Goal: Complete application form: Complete application form

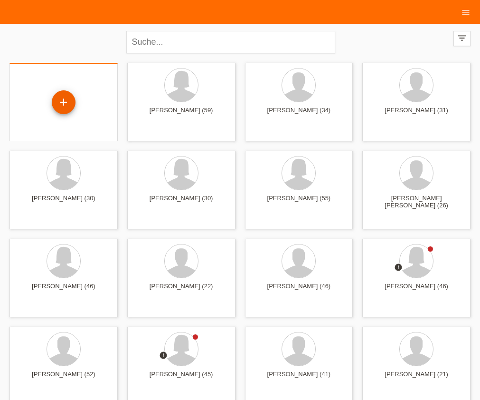
click at [59, 102] on div "+" at bounding box center [64, 102] width 24 height 24
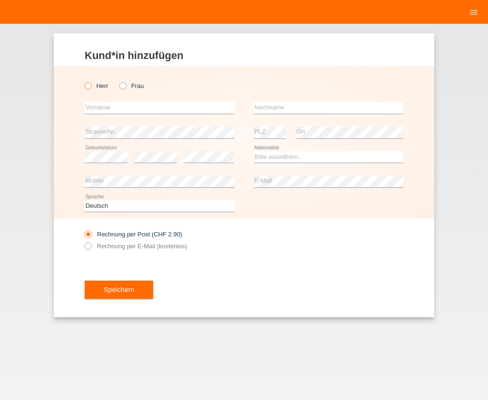
click at [83, 81] on icon at bounding box center [83, 81] width 0 height 0
click at [89, 85] on input "Herr" at bounding box center [88, 85] width 6 height 6
radio input "true"
click at [103, 109] on input "text" at bounding box center [160, 108] width 150 height 12
type input "[PERSON_NAME]"
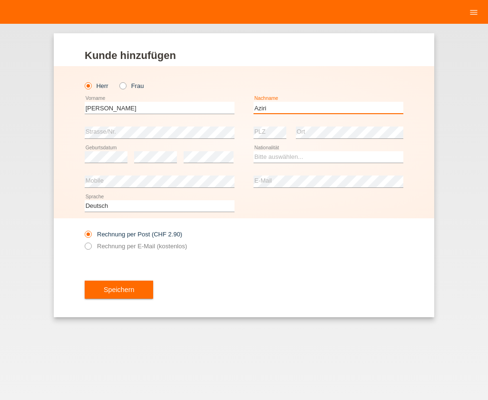
type input "Aziri"
click at [277, 159] on select "Bitte auswählen... Schweiz Deutschland Liechtenstein Österreich ------------ Af…" at bounding box center [328, 156] width 150 height 11
select select "XK"
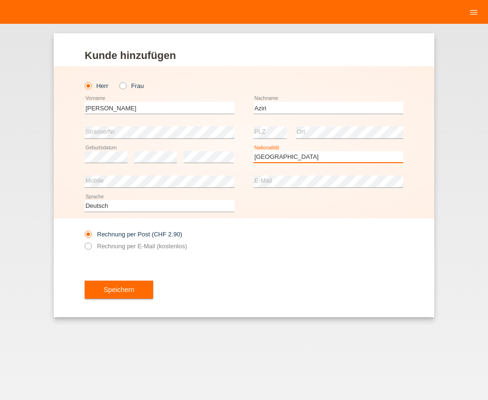
click at [253, 151] on select "Bitte auswählen... Schweiz Deutschland Liechtenstein Österreich ------------ Af…" at bounding box center [328, 156] width 150 height 11
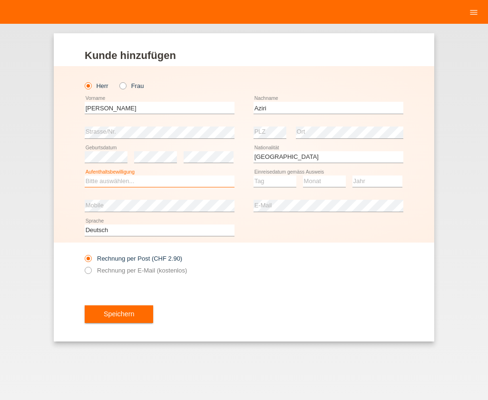
click at [126, 180] on select "Bitte auswählen... C B B - Flüchtlingsstatus Andere" at bounding box center [160, 180] width 150 height 11
select select "C"
click at [85, 175] on select "Bitte auswählen... C B B - Flüchtlingsstatus Andere" at bounding box center [160, 180] width 150 height 11
click at [268, 182] on select "Tag 01 02 03 04 05 06 07 08 09 10 11" at bounding box center [274, 180] width 43 height 11
select select "04"
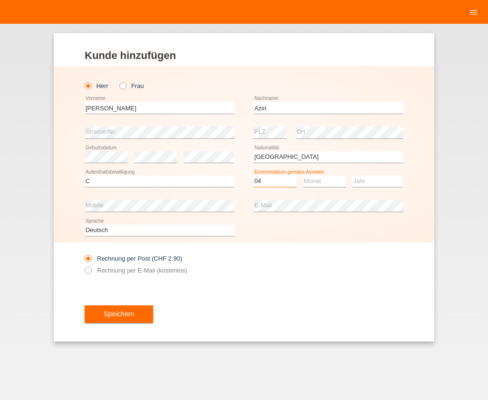
click at [253, 175] on select "Tag 01 02 03 04 05 06 07 08 09 10 11" at bounding box center [274, 180] width 43 height 11
click at [318, 182] on select "Monat 01 02 03 04 05 06 07 08 09 10 11" at bounding box center [324, 180] width 43 height 11
select select "07"
click at [303, 175] on select "Monat 01 02 03 04 05 06 07 08 09 10 11" at bounding box center [324, 180] width 43 height 11
click at [359, 180] on select "Jahr 2025 2024 2023 2022 2021 2020 2019 2018 2017 2016 2015 2014 2013 2012 2011…" at bounding box center [377, 180] width 50 height 11
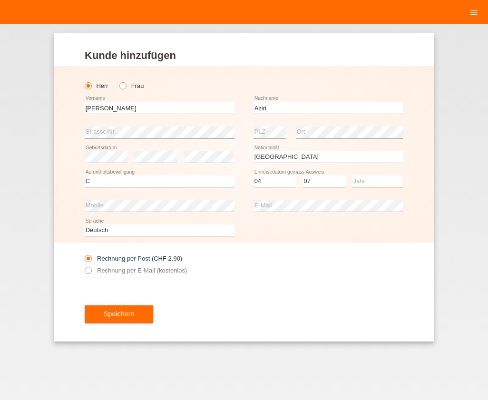
select select "1992"
click at [352, 175] on select "Jahr 2025 2024 2023 2022 2021 2020 2019 2018 2017 2016 2015 2014 2013 2012 2011…" at bounding box center [377, 180] width 50 height 11
click at [83, 265] on icon at bounding box center [83, 265] width 0 height 0
click at [87, 273] on input "Rechnung per E-Mail (kostenlos)" at bounding box center [88, 273] width 6 height 12
radio input "true"
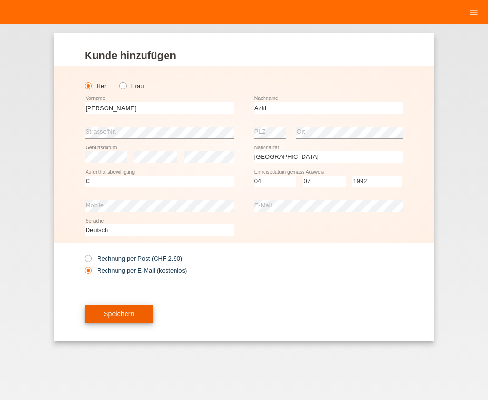
click at [125, 315] on span "Speichern" at bounding box center [119, 314] width 30 height 8
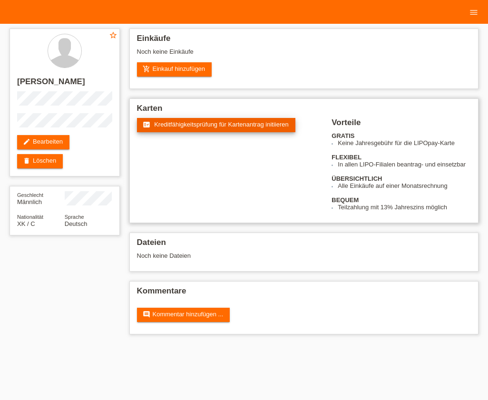
click at [181, 124] on span "Kreditfähigkeitsprüfung für Kartenantrag initiieren" at bounding box center [221, 124] width 134 height 7
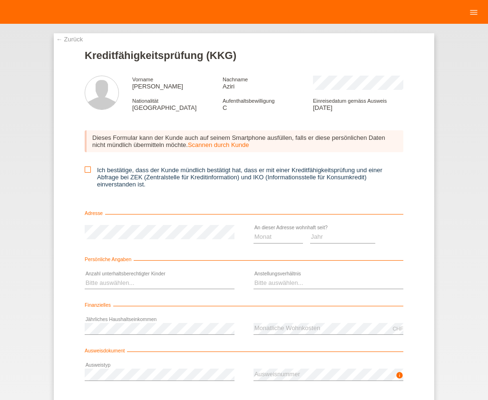
click at [86, 168] on icon at bounding box center [88, 169] width 6 height 6
click at [86, 168] on input "Ich bestätige, dass der Kunde mündlich bestätigt hat, dass er mit einer Kreditf…" at bounding box center [88, 169] width 6 height 6
checkbox input "true"
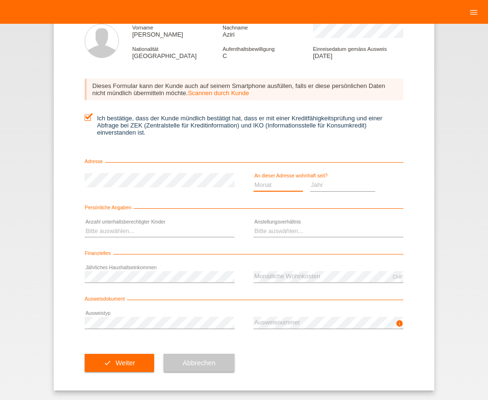
click at [256, 185] on select "Monat 01 02 03 04 05 06 07 08 09 10" at bounding box center [277, 184] width 49 height 11
select select "05"
click at [253, 179] on select "Monat 01 02 03 04 05 06 07 08 09 10" at bounding box center [277, 184] width 49 height 11
click at [319, 188] on select "Jahr 2025 2024 2023 2022 2021 2020 2019 2018 2017 2016 2015 2014 2013 2012 2011…" at bounding box center [343, 184] width 66 height 11
select select "2015"
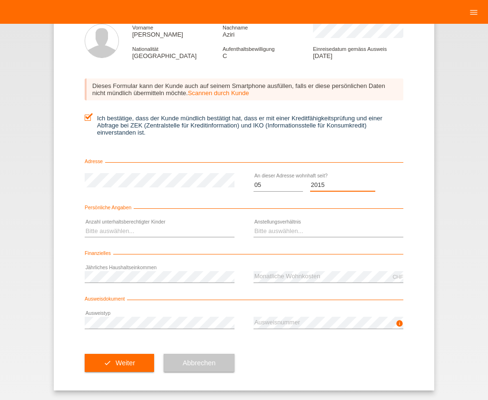
click at [310, 179] on select "Jahr 2025 2024 2023 2022 2021 2020 2019 2018 2017 2016 2015 2014 2013 2012 2011…" at bounding box center [343, 184] width 66 height 11
click at [110, 232] on select "Bitte auswählen... 0 1 2 3 4 5 6 7 8 9" at bounding box center [160, 230] width 150 height 11
select select "3"
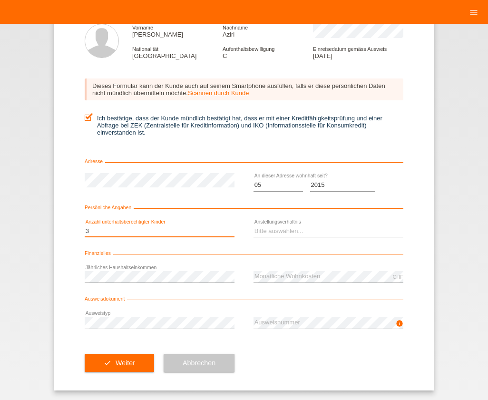
click at [85, 225] on select "Bitte auswählen... 0 1 2 3 4 5 6 7 8 9" at bounding box center [160, 230] width 150 height 11
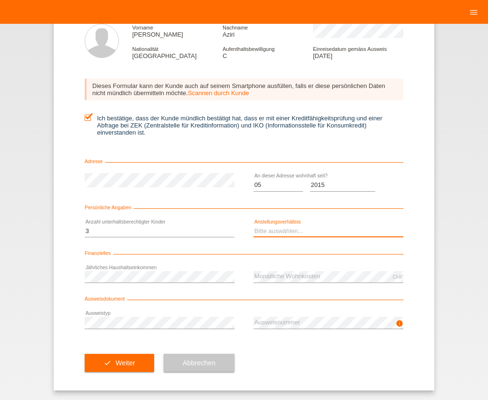
click at [276, 234] on select "Bitte auswählen... Unbefristet Befristet Lehrling/Student Pensioniert Nicht arb…" at bounding box center [328, 230] width 150 height 11
select select "RETIRED"
click at [253, 225] on select "Bitte auswählen... Unbefristet Befristet Lehrling/Student Pensioniert Nicht arb…" at bounding box center [328, 230] width 150 height 11
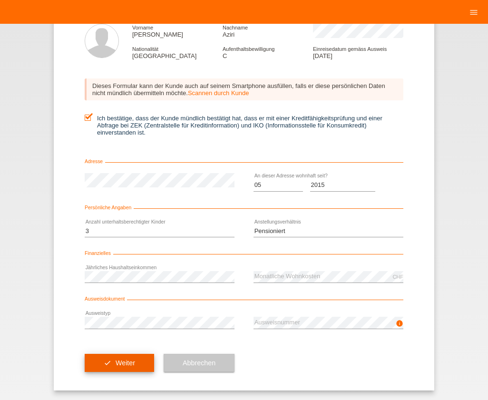
click at [109, 365] on button "check Weiter" at bounding box center [119, 363] width 69 height 18
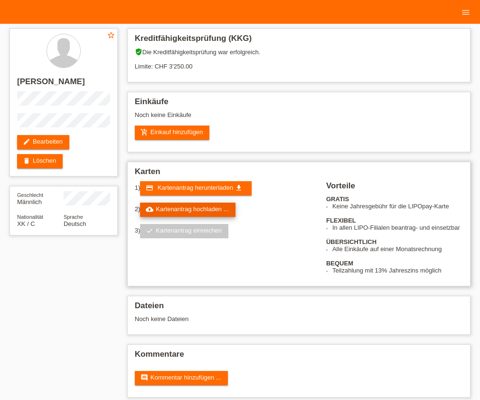
click at [166, 211] on link "cloud_upload Kartenantrag hochladen ..." at bounding box center [187, 209] width 95 height 14
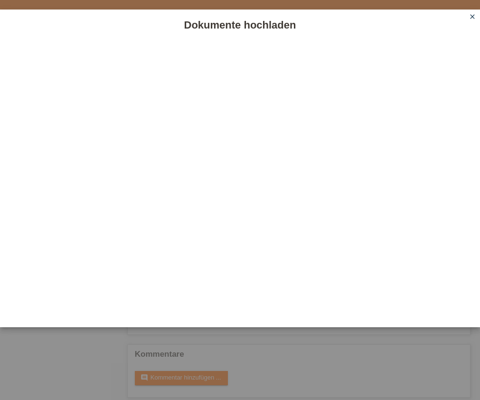
click at [470, 16] on icon "close" at bounding box center [473, 17] width 8 height 8
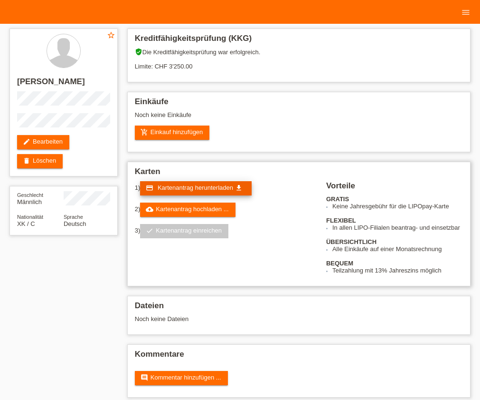
click at [165, 189] on span "Kartenantrag herunterladen" at bounding box center [196, 187] width 76 height 7
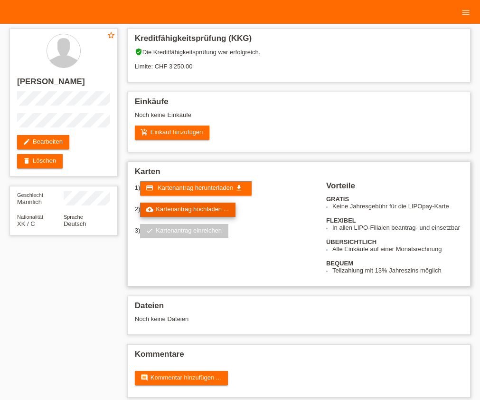
click at [177, 207] on link "cloud_upload Kartenantrag hochladen ..." at bounding box center [187, 209] width 95 height 14
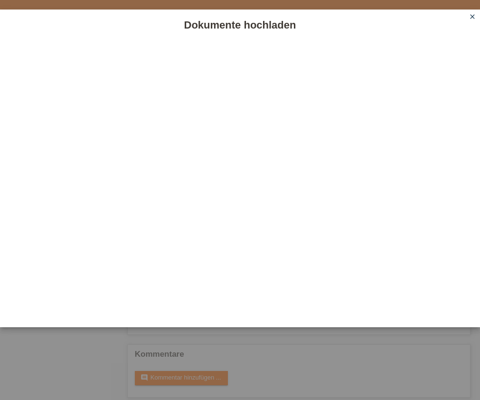
click at [471, 16] on icon "close" at bounding box center [473, 17] width 8 height 8
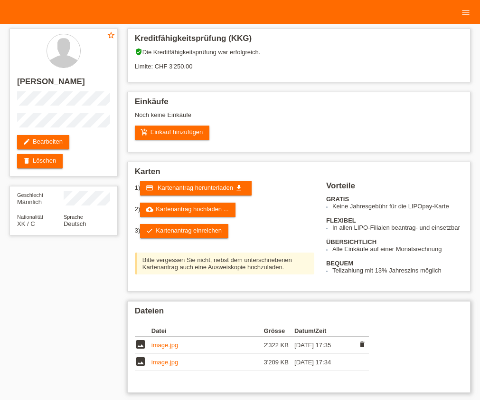
click at [169, 344] on link "image.jpg" at bounding box center [165, 344] width 27 height 7
click at [163, 363] on link "image.jpg" at bounding box center [165, 361] width 27 height 7
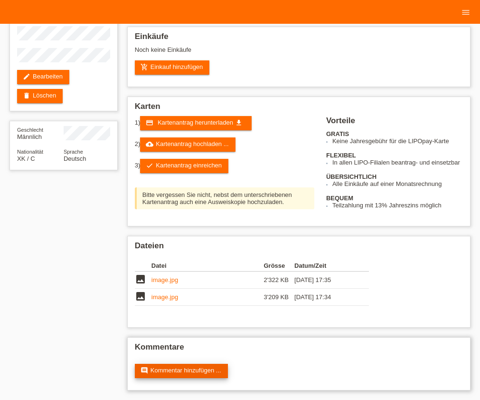
click at [196, 368] on link "comment Kommentar hinzufügen ..." at bounding box center [181, 371] width 93 height 14
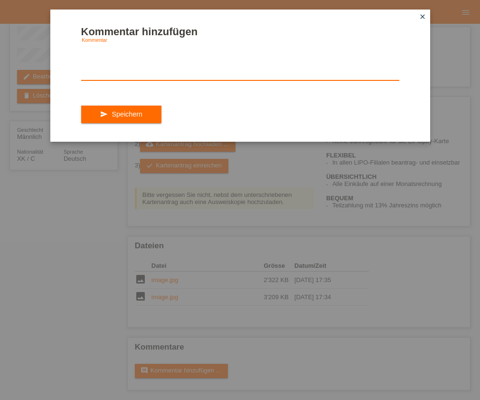
click at [139, 64] on textarea at bounding box center [240, 62] width 318 height 37
type textarea "K"
click at [241, 53] on textarea "Der Kunde hat nur der Antrag gestellt, ohne einzukaufen." at bounding box center [240, 62] width 318 height 37
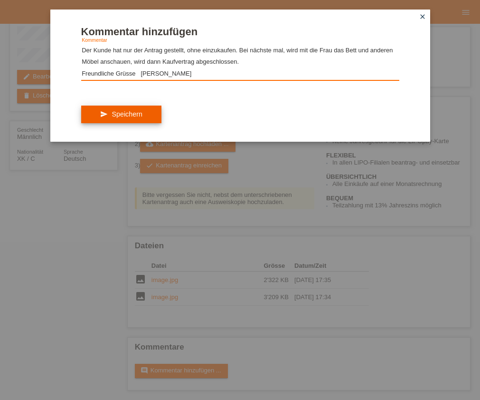
type textarea "Der Kunde hat nur der Antrag gestellt, ohne einzukaufen. Bei nächste mal, wird …"
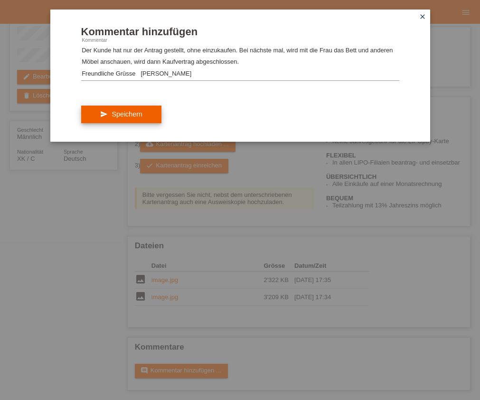
click at [127, 116] on span "Speichern" at bounding box center [127, 114] width 30 height 8
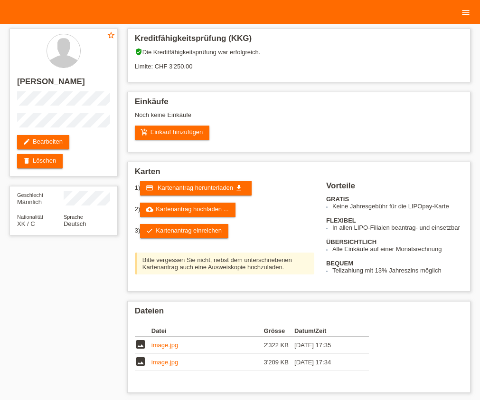
click at [467, 13] on icon "menu" at bounding box center [466, 13] width 10 height 10
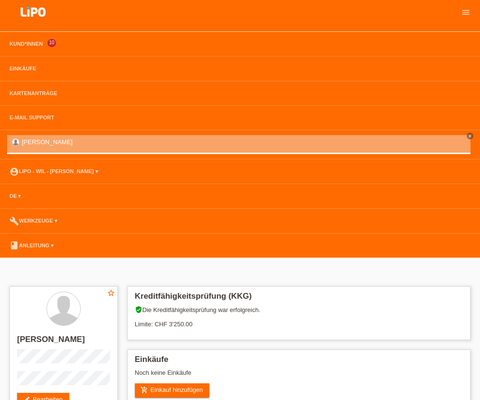
click at [318, 278] on body "Kund*innen 10 Einkäufe Kartenanträge E-Mail Support [PERSON_NAME]" at bounding box center [240, 384] width 480 height 768
click at [29, 44] on link "Kund*innen" at bounding box center [26, 44] width 43 height 6
